Goal: Communication & Community: Ask a question

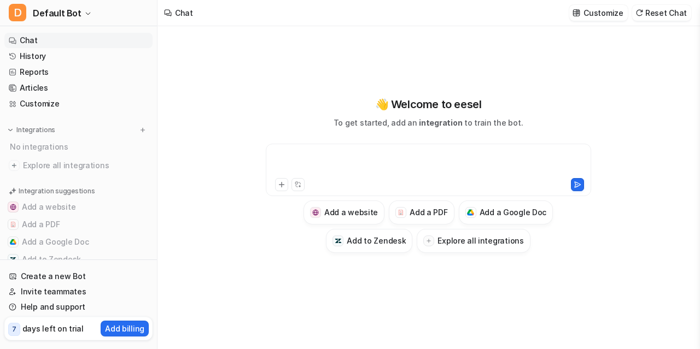
click at [318, 163] on div at bounding box center [428, 163] width 320 height 25
click at [333, 157] on div "**********" at bounding box center [428, 163] width 320 height 25
click at [580, 187] on icon at bounding box center [577, 185] width 8 height 8
